Goal: Complete application form

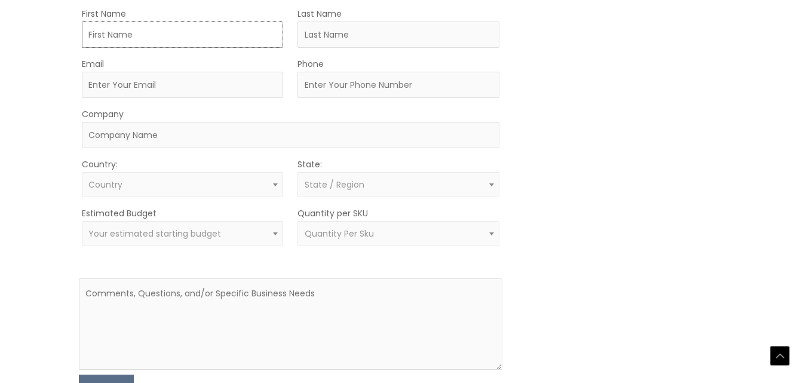
click at [111, 36] on input "First Name" at bounding box center [183, 35] width 202 height 26
type input "[DEMOGRAPHIC_DATA]"
type input "usman"
type input "[EMAIL_ADDRESS][DOMAIN_NAME]"
type input "4502883228"
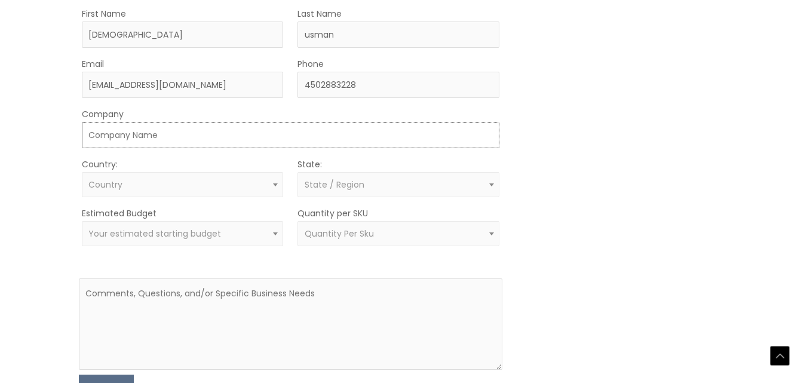
type input "DEALKUN LLC"
select select "[GEOGRAPHIC_DATA]"
select select "[US_STATE]"
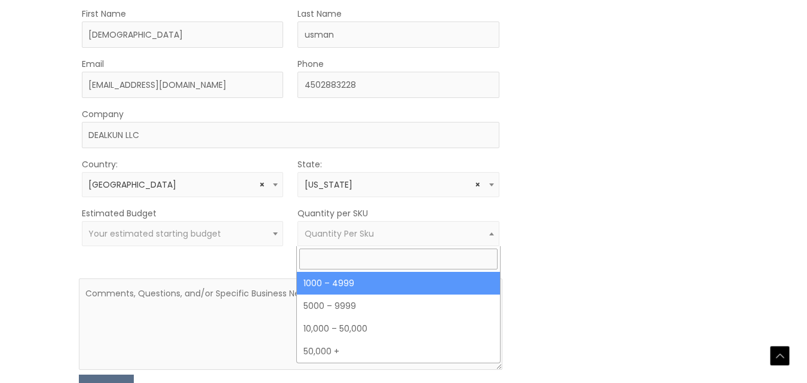
click at [408, 234] on span "Quantity Per Sku" at bounding box center [399, 233] width 188 height 11
select select "10"
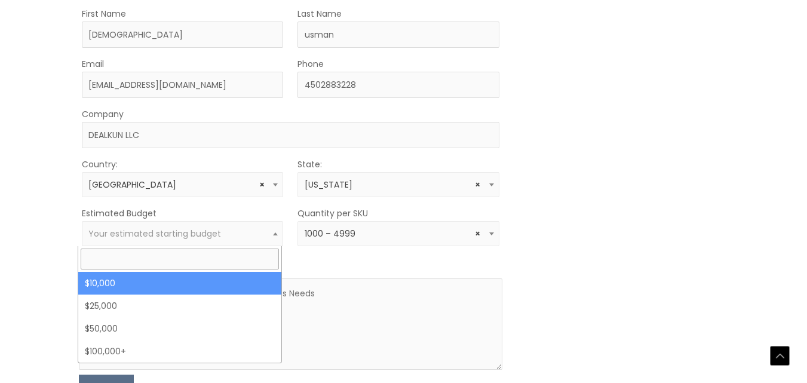
click at [116, 238] on span "Your estimated starting budget" at bounding box center [154, 234] width 133 height 12
select select "10000"
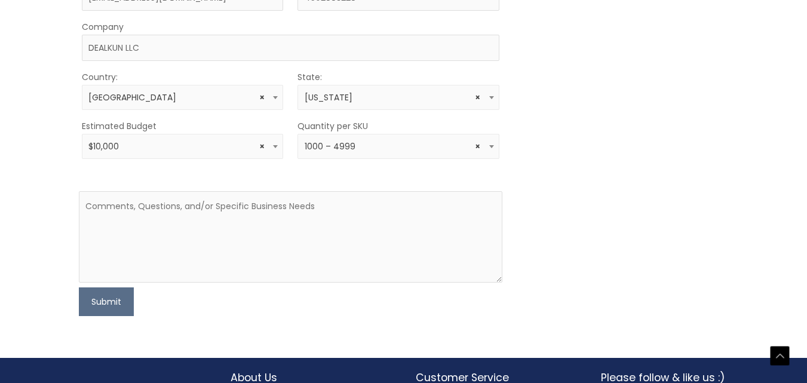
scroll to position [450, 0]
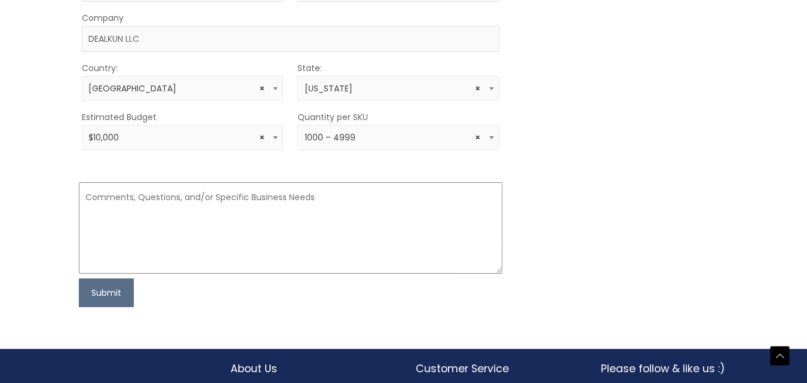
click at [265, 229] on textarea at bounding box center [291, 227] width 424 height 91
paste textarea "Hello, This is [DEMOGRAPHIC_DATA][PERSON_NAME] from DEALKUN LLC located in the …"
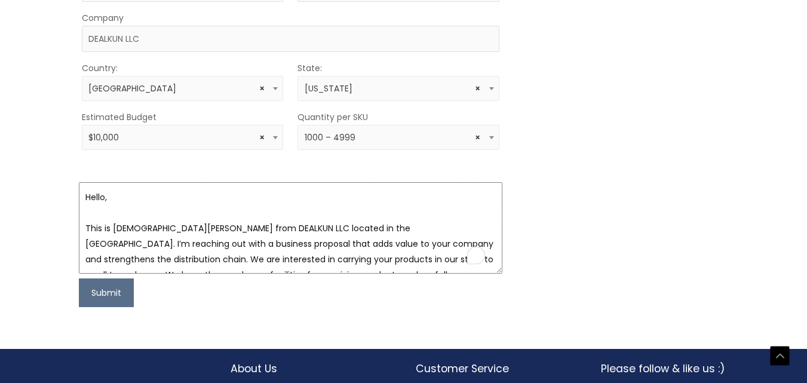
scroll to position [225, 0]
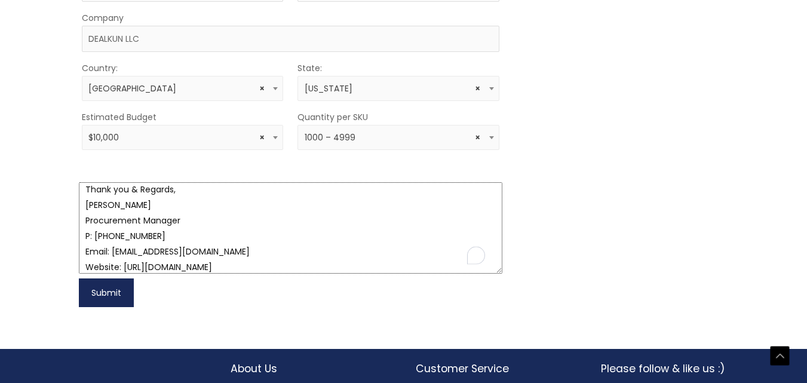
type textarea "Hello, This is [DEMOGRAPHIC_DATA][PERSON_NAME] from DEALKUN LLC located in the …"
click at [93, 295] on button "Submit" at bounding box center [106, 292] width 55 height 29
